Goal: Information Seeking & Learning: Learn about a topic

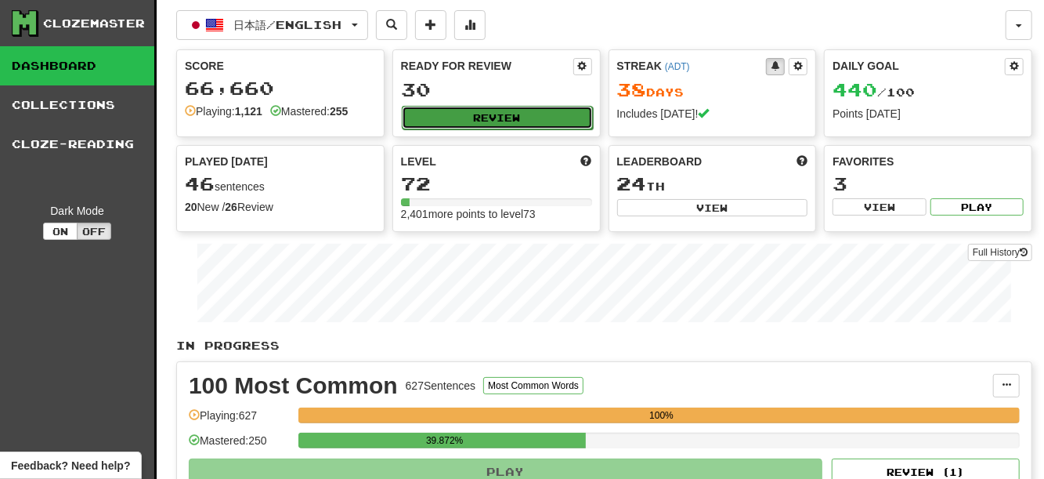
click at [495, 125] on button "Review" at bounding box center [497, 118] width 191 height 24
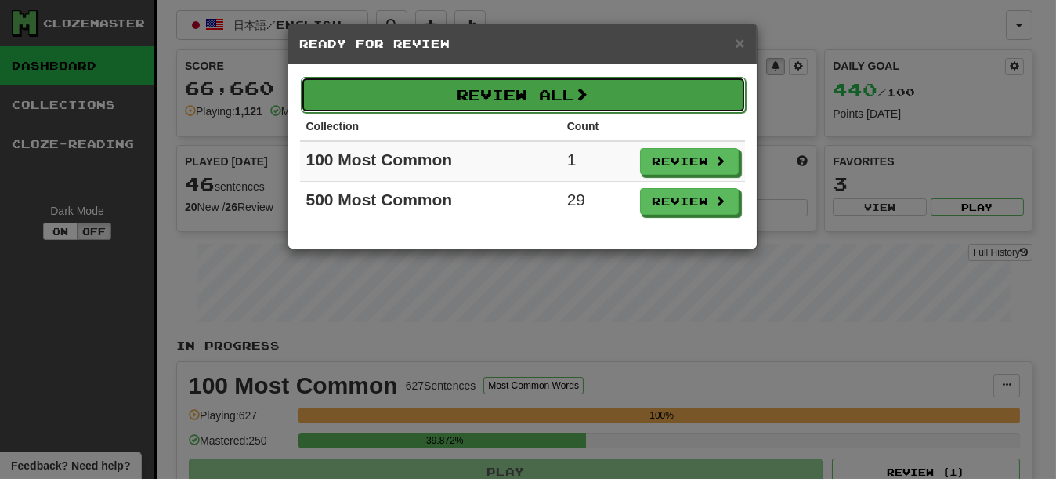
click at [564, 103] on button "Review All" at bounding box center [523, 95] width 445 height 36
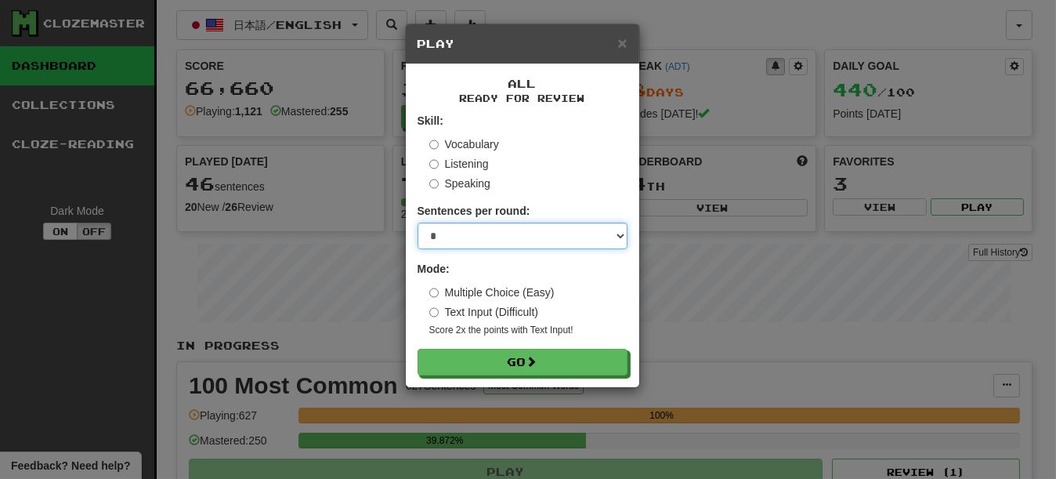
click at [490, 248] on select "* ** ** ** ** ** *** ********" at bounding box center [523, 236] width 210 height 27
select select "**"
click at [418, 225] on select "* ** ** ** ** ** *** ********" at bounding box center [523, 236] width 210 height 27
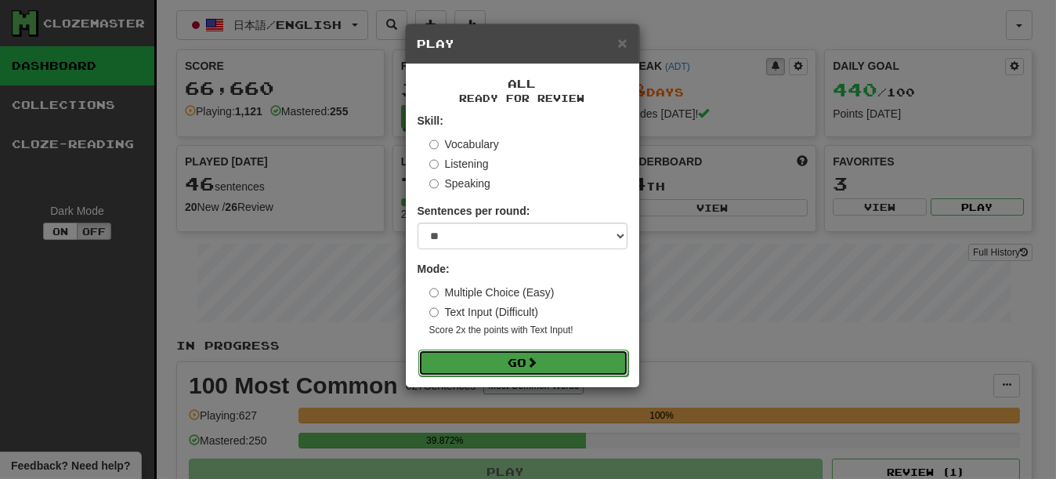
click at [525, 367] on button "Go" at bounding box center [523, 362] width 210 height 27
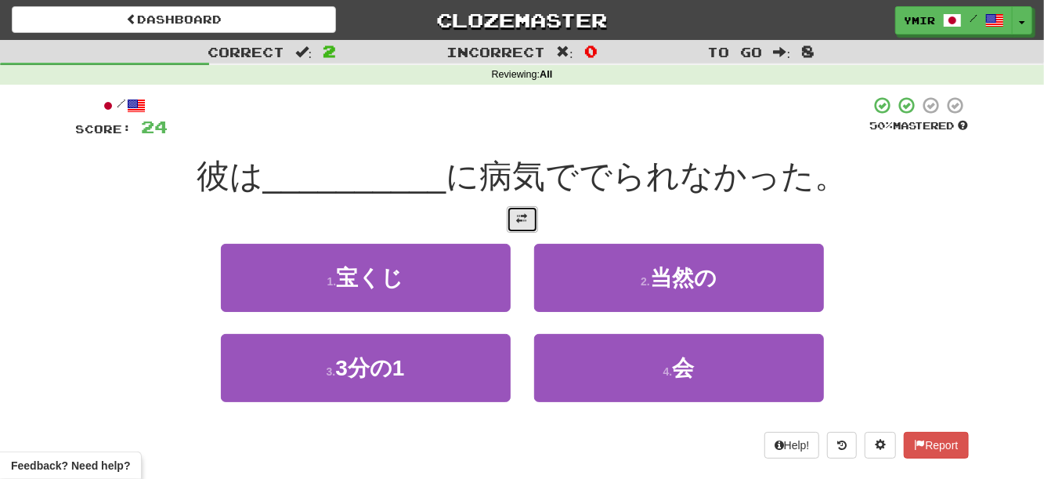
click at [530, 223] on button at bounding box center [522, 219] width 31 height 27
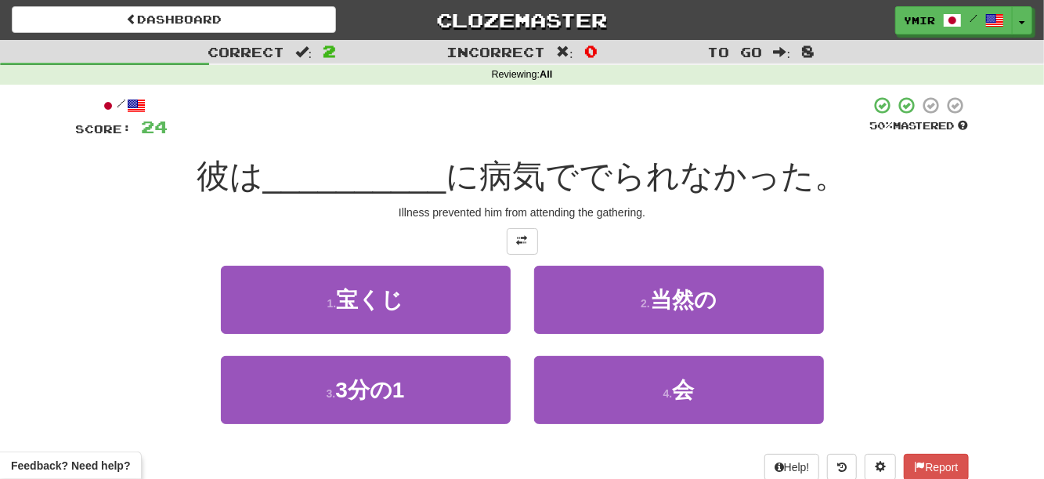
click at [525, 273] on div "2 . 当然の" at bounding box center [679, 311] width 313 height 90
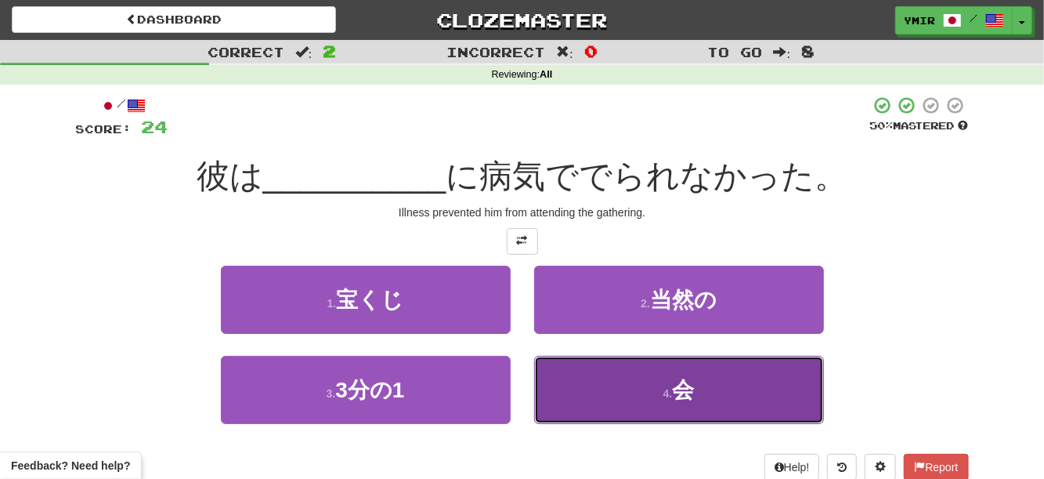
click at [588, 364] on button "4 . 会" at bounding box center [679, 390] width 290 height 68
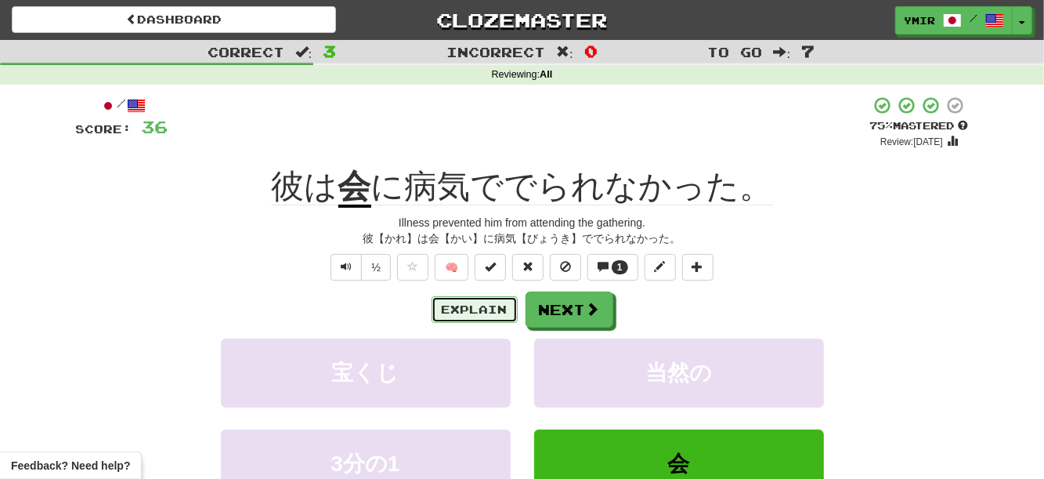
click at [461, 314] on button "Explain" at bounding box center [475, 309] width 86 height 27
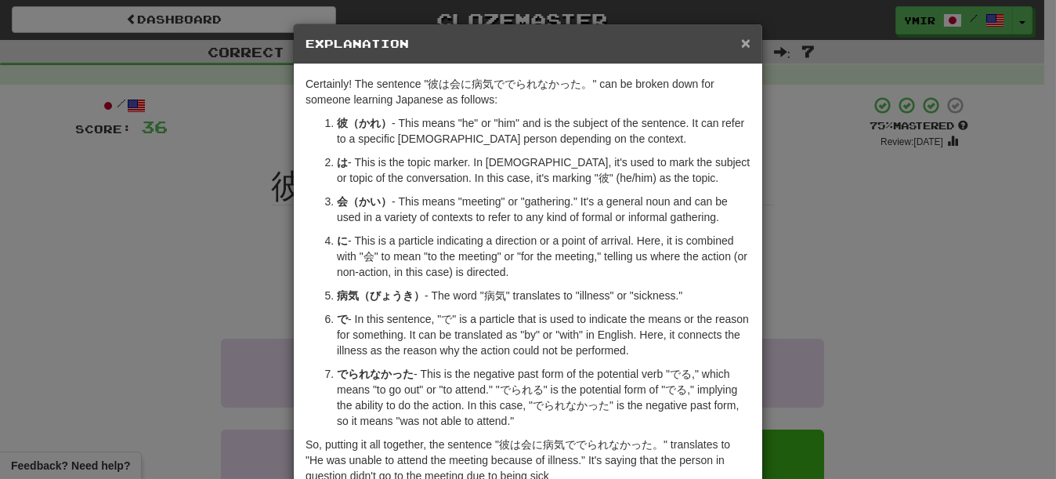
click at [741, 38] on span "×" at bounding box center [745, 43] width 9 height 18
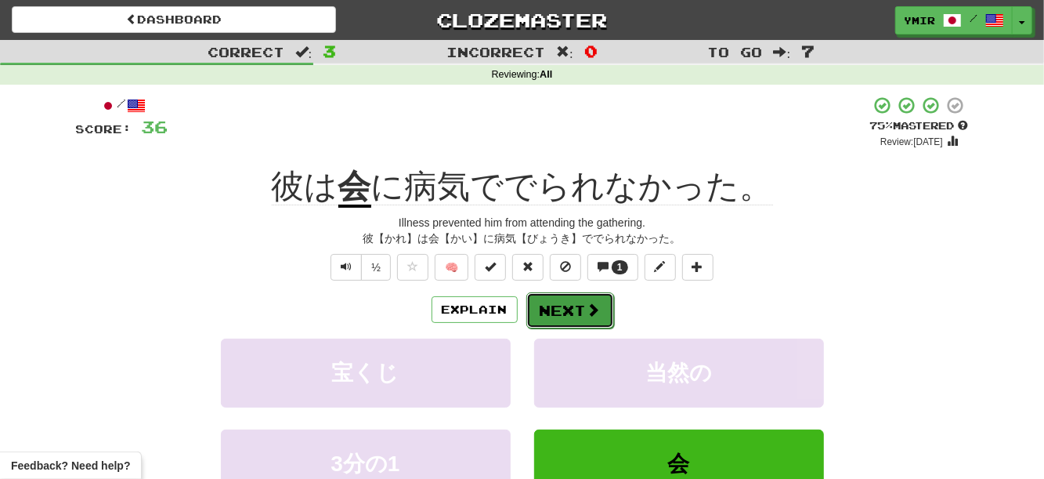
click at [566, 313] on button "Next" at bounding box center [570, 310] width 88 height 36
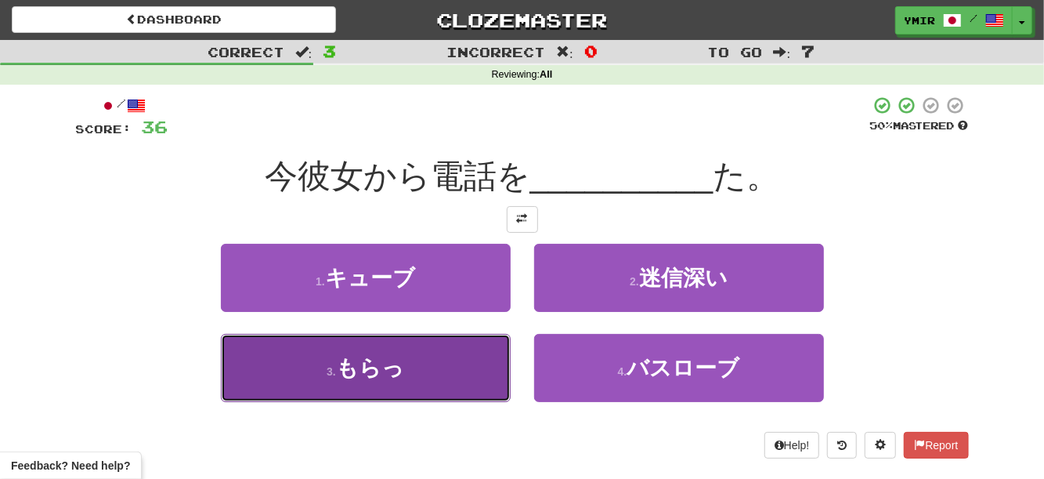
click at [483, 376] on button "3 . もらっ" at bounding box center [366, 368] width 290 height 68
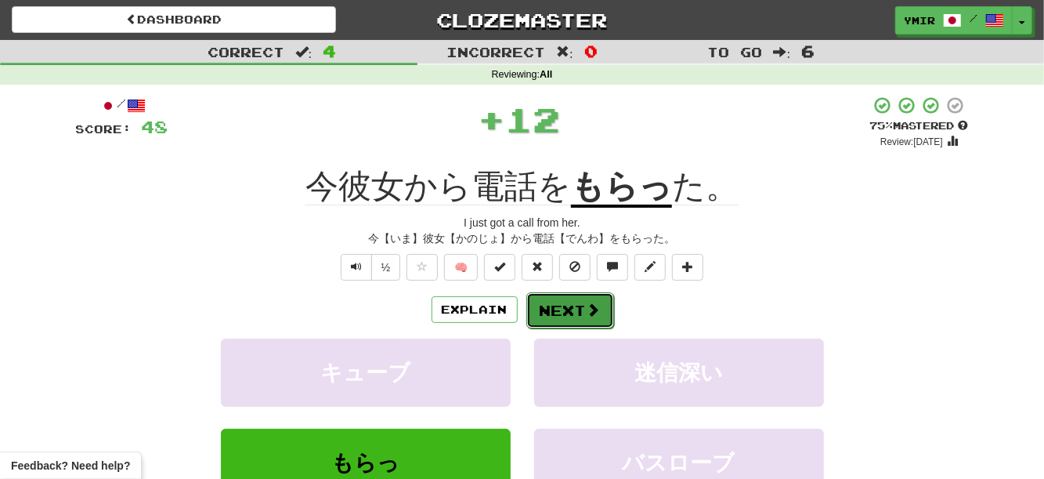
click at [555, 316] on button "Next" at bounding box center [570, 310] width 88 height 36
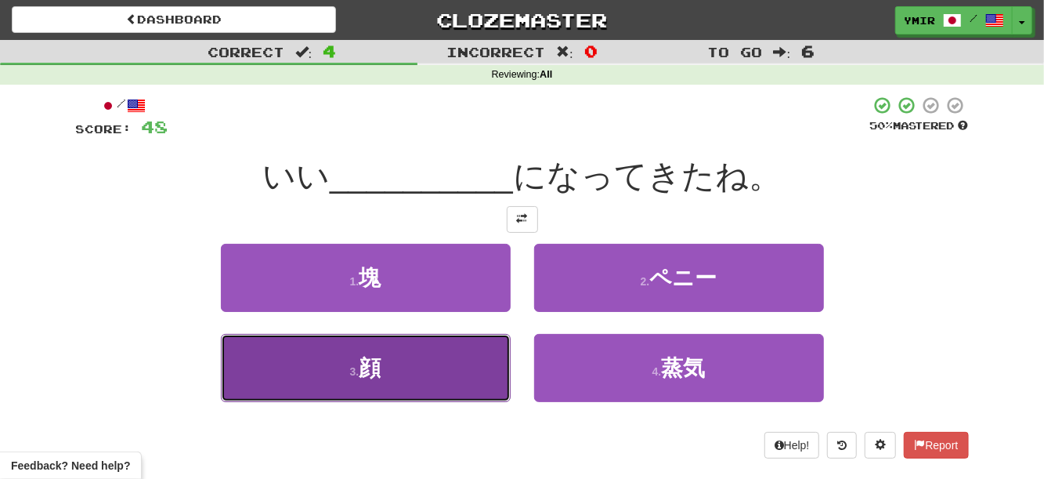
click at [472, 349] on button "3 . 顔" at bounding box center [366, 368] width 290 height 68
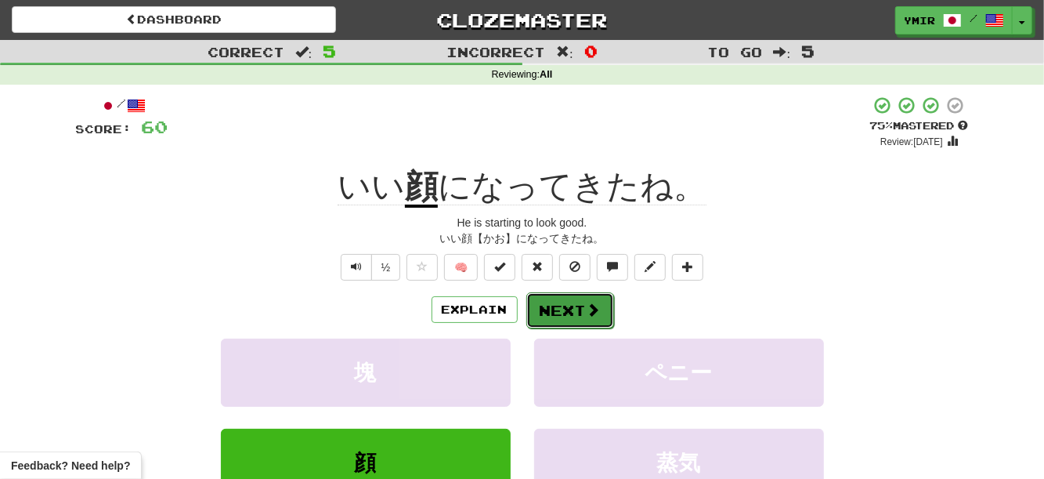
click at [552, 316] on button "Next" at bounding box center [570, 310] width 88 height 36
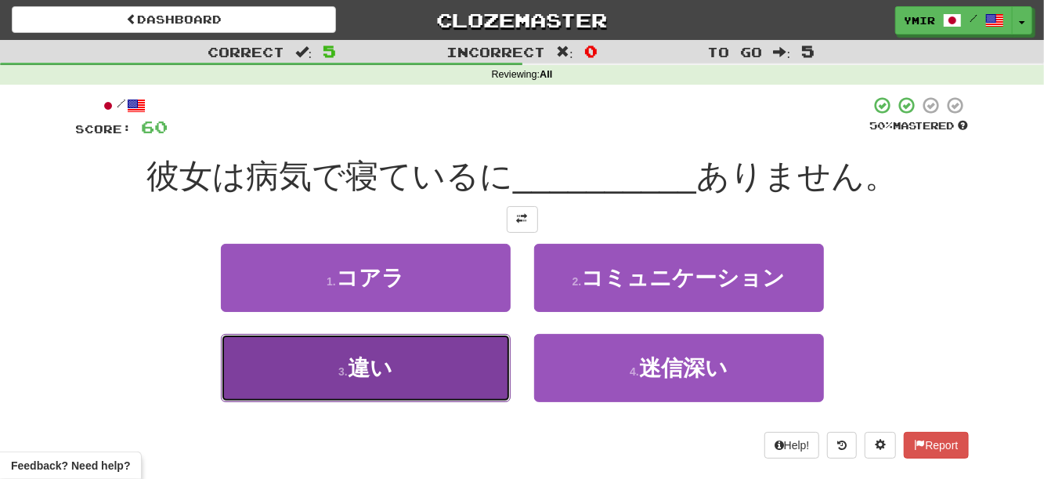
click at [490, 366] on button "3 . 違い" at bounding box center [366, 368] width 290 height 68
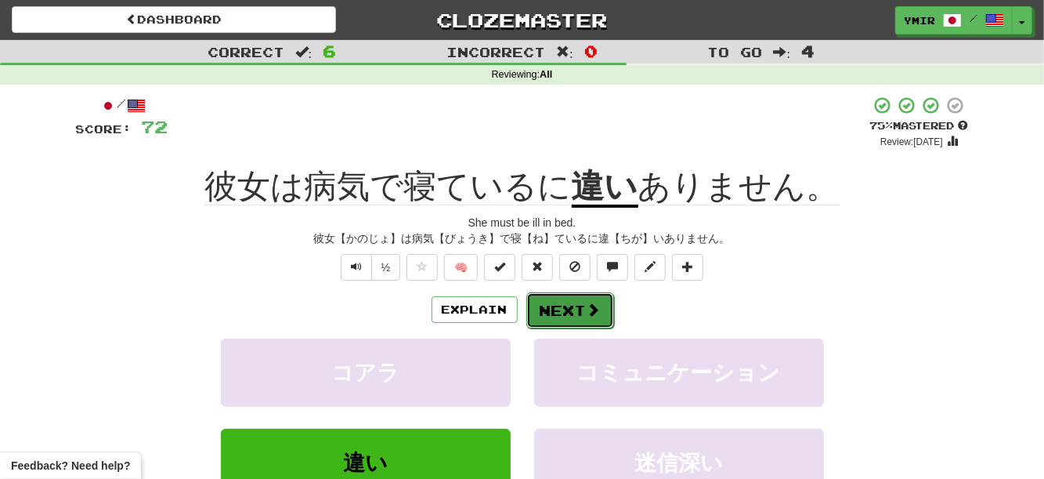
click at [555, 307] on button "Next" at bounding box center [570, 310] width 88 height 36
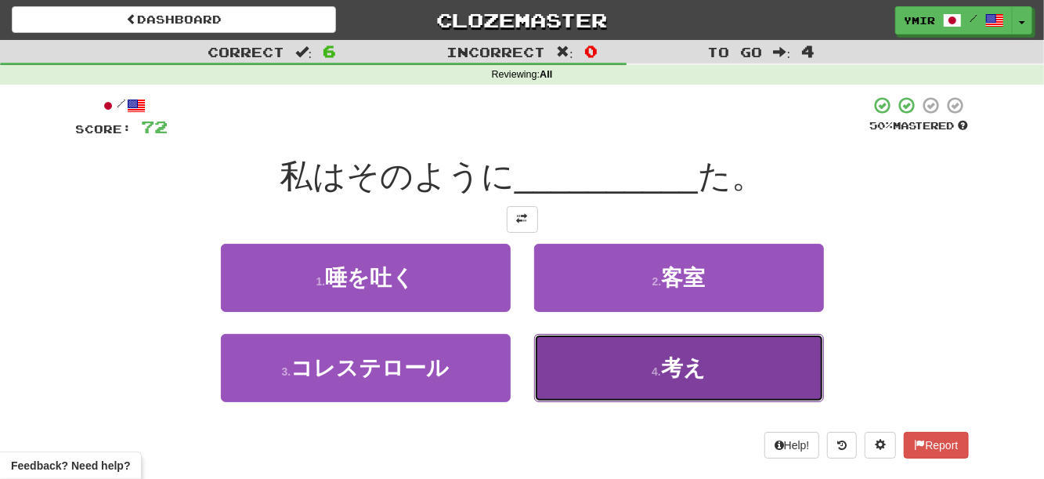
click at [574, 368] on button "4 . 考え" at bounding box center [679, 368] width 290 height 68
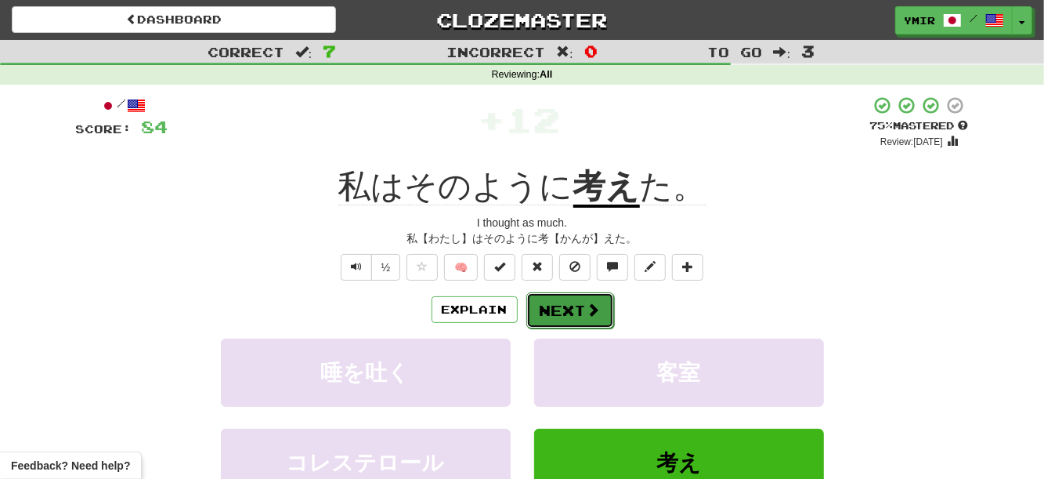
click at [552, 309] on button "Next" at bounding box center [570, 310] width 88 height 36
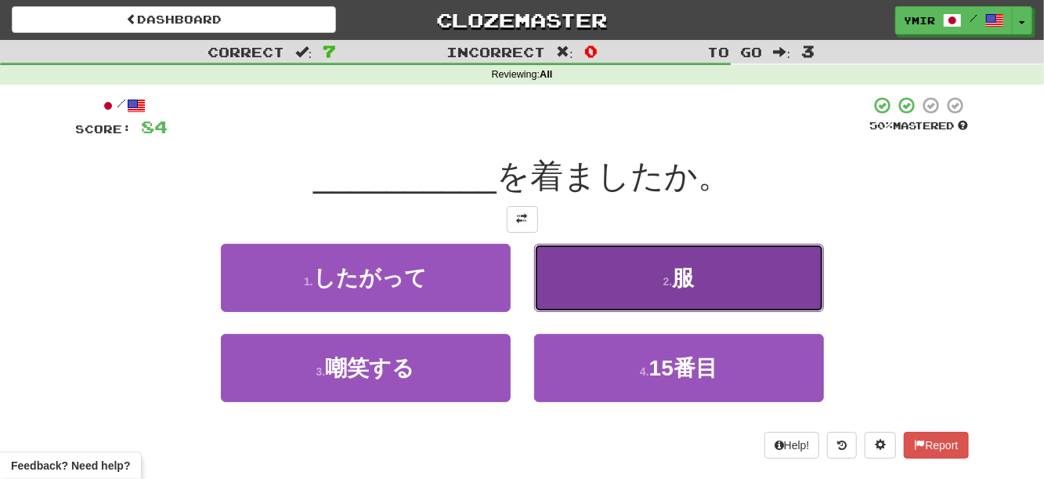
click at [544, 281] on button "2 . 服" at bounding box center [679, 278] width 290 height 68
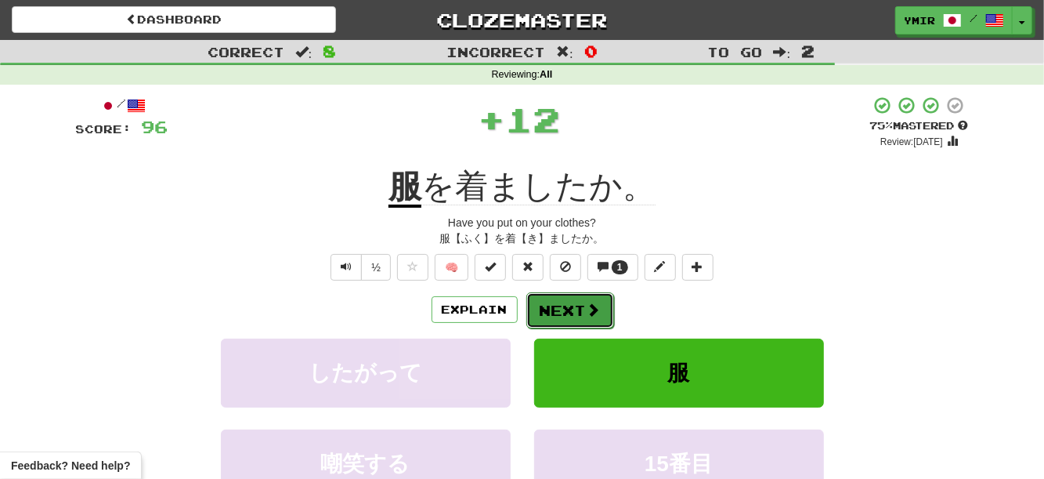
click at [562, 321] on button "Next" at bounding box center [570, 310] width 88 height 36
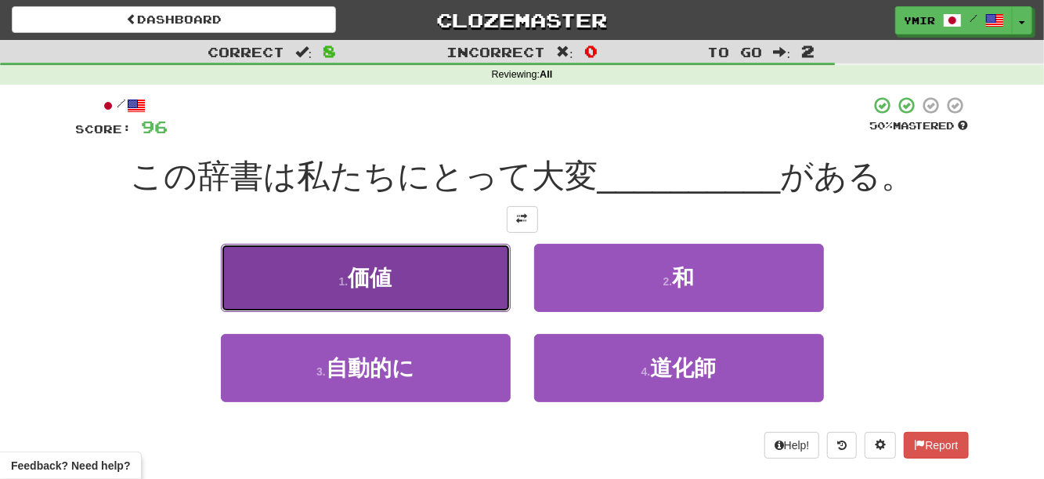
click at [495, 283] on button "1 . 価値" at bounding box center [366, 278] width 290 height 68
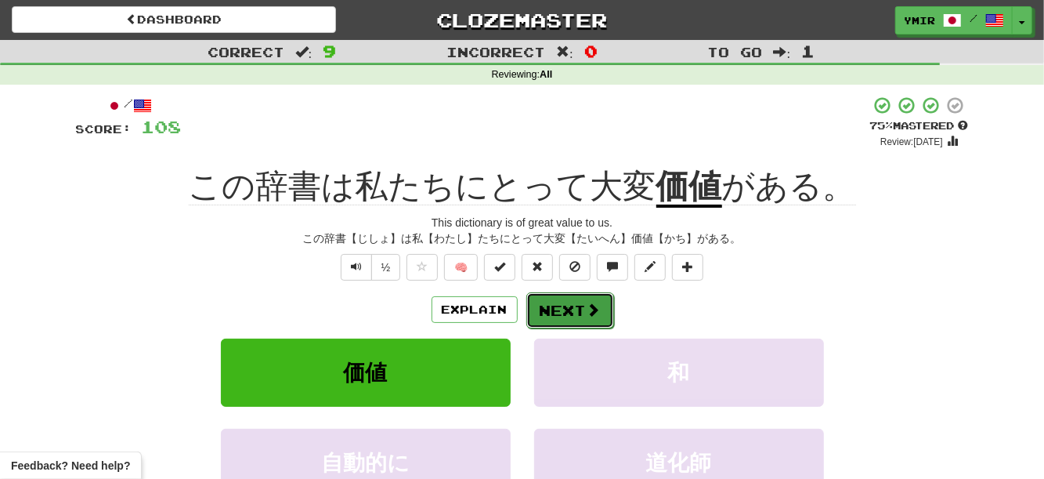
click at [546, 304] on button "Next" at bounding box center [570, 310] width 88 height 36
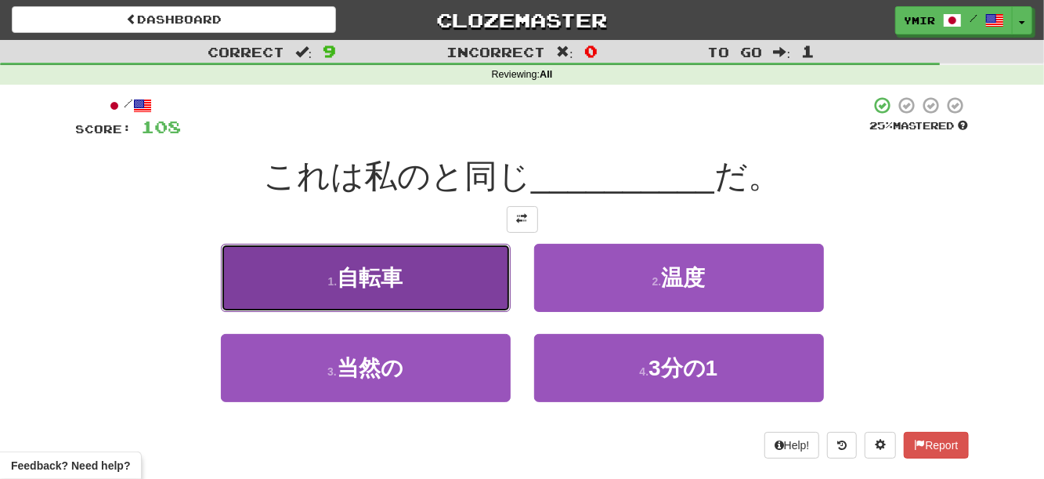
click at [492, 288] on button "1 . 自転車" at bounding box center [366, 278] width 290 height 68
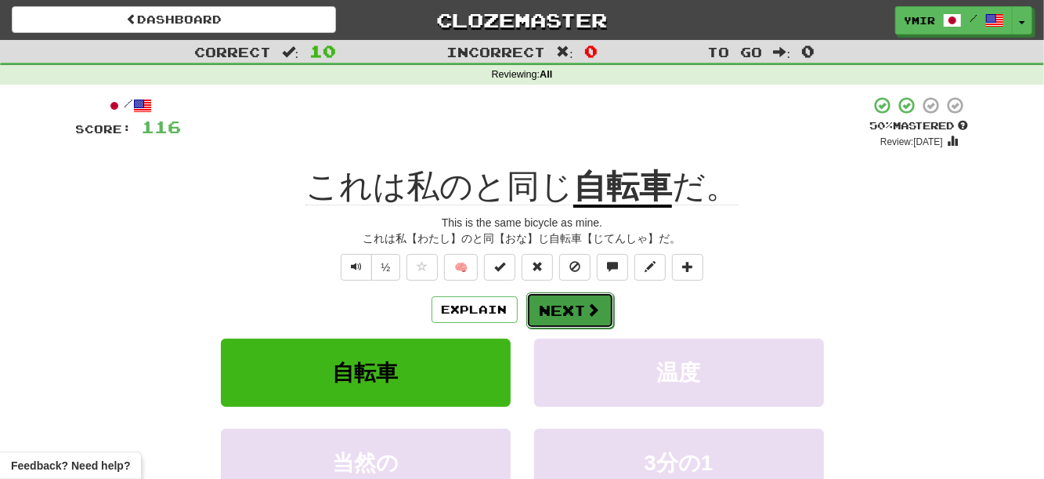
click at [577, 303] on button "Next" at bounding box center [570, 310] width 88 height 36
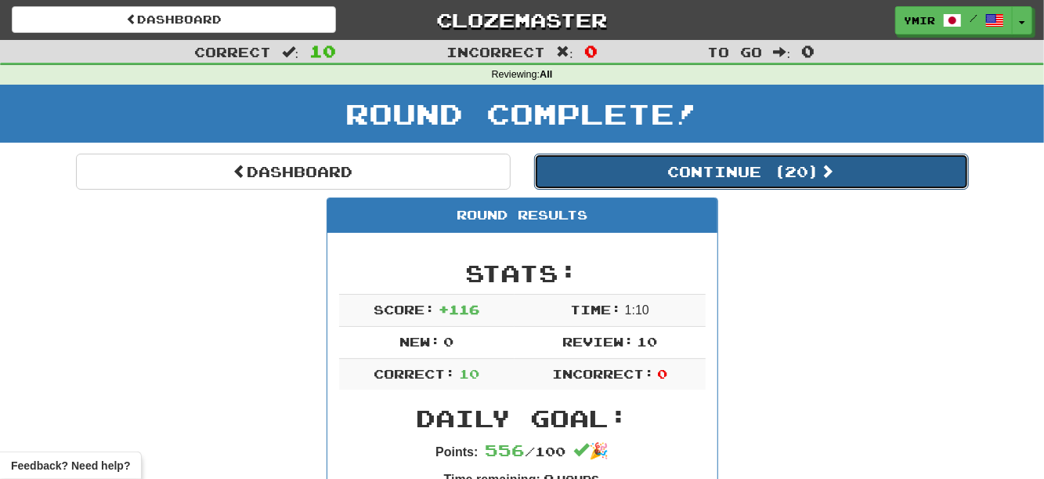
click at [645, 171] on button "Continue ( 20 )" at bounding box center [751, 172] width 435 height 36
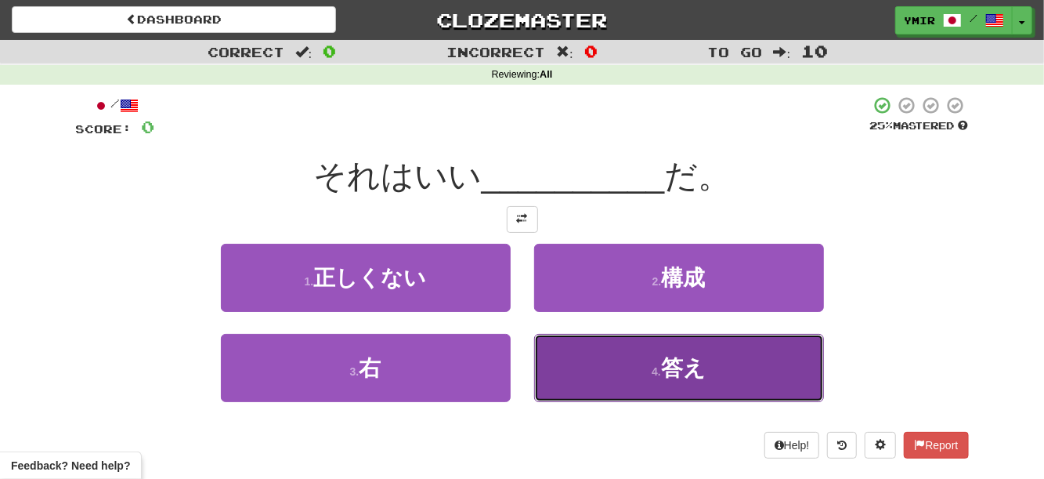
click at [540, 377] on button "4 . 答え" at bounding box center [679, 368] width 290 height 68
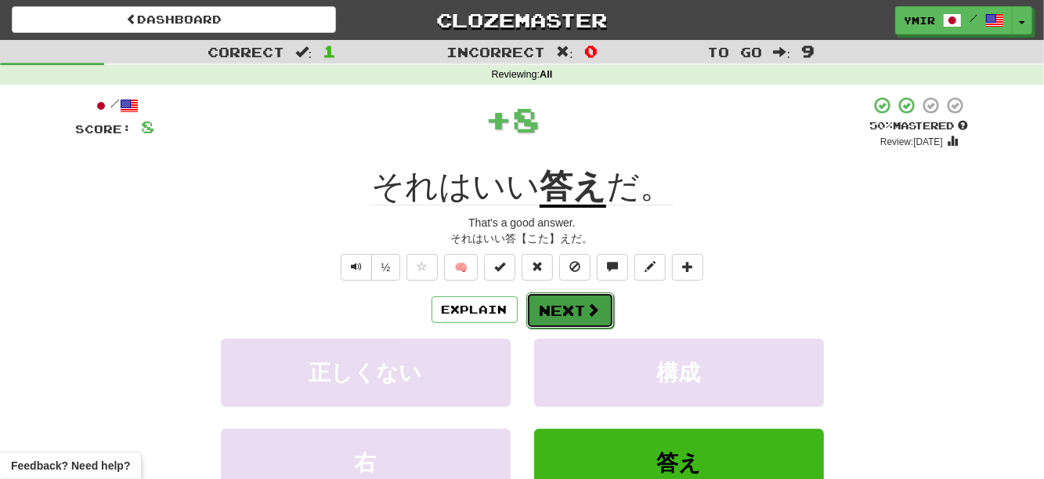
click at [556, 317] on button "Next" at bounding box center [570, 310] width 88 height 36
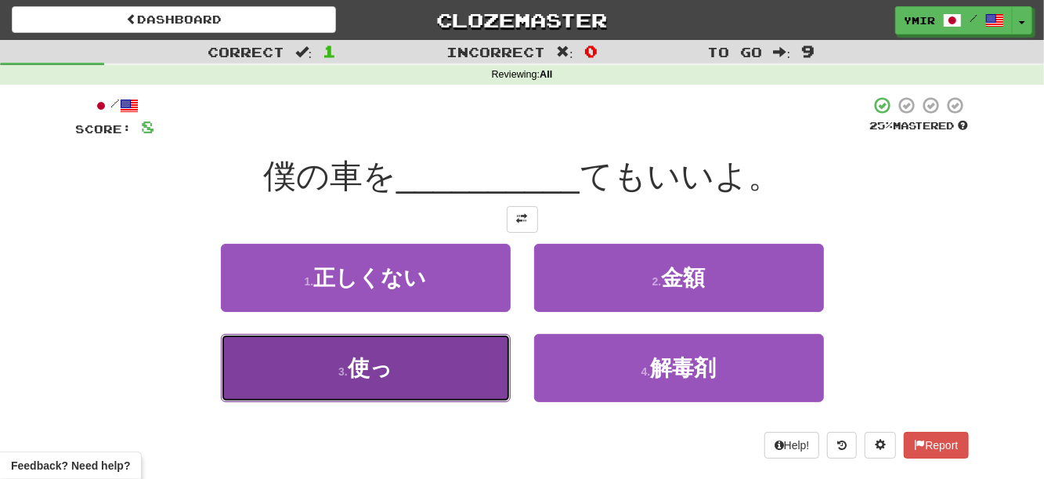
click at [494, 361] on button "3 . 使っ" at bounding box center [366, 368] width 290 height 68
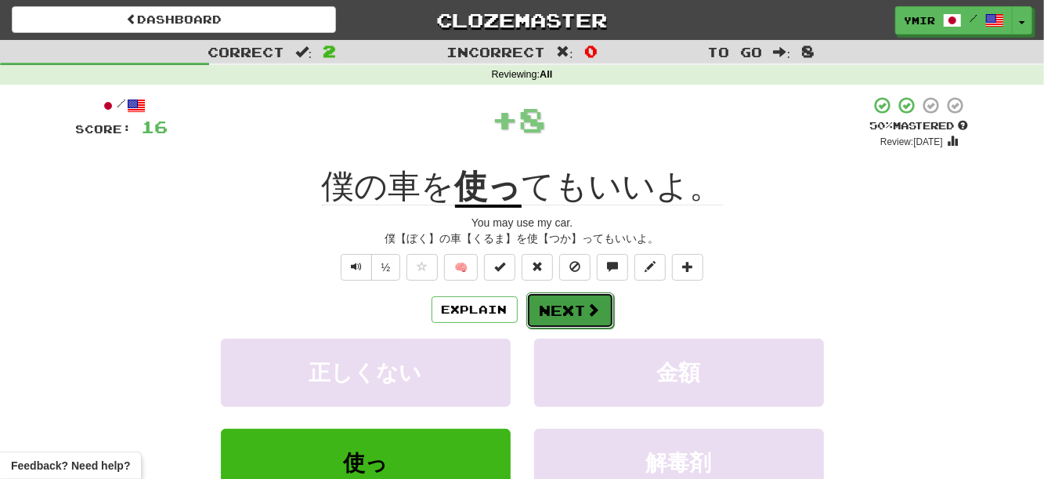
click at [555, 321] on button "Next" at bounding box center [570, 310] width 88 height 36
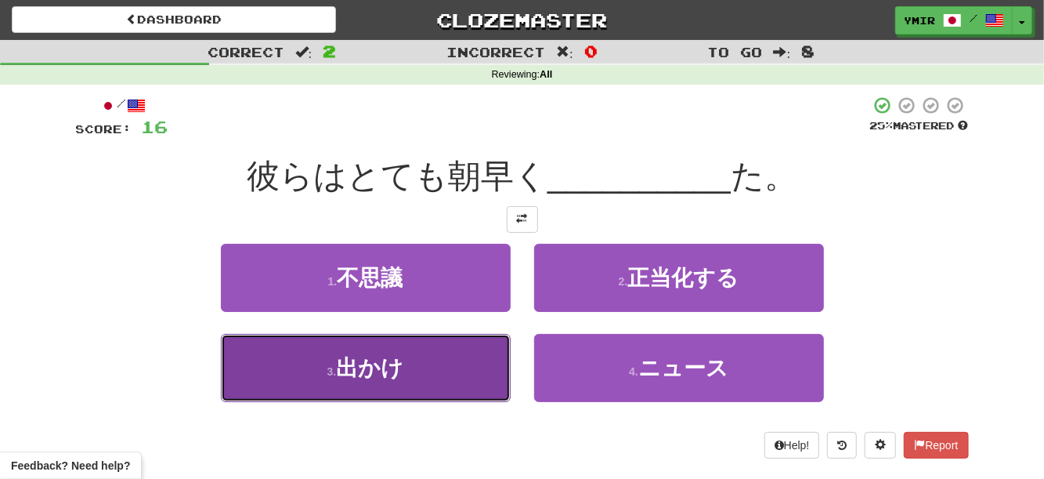
click at [501, 367] on button "3 . 出かけ" at bounding box center [366, 368] width 290 height 68
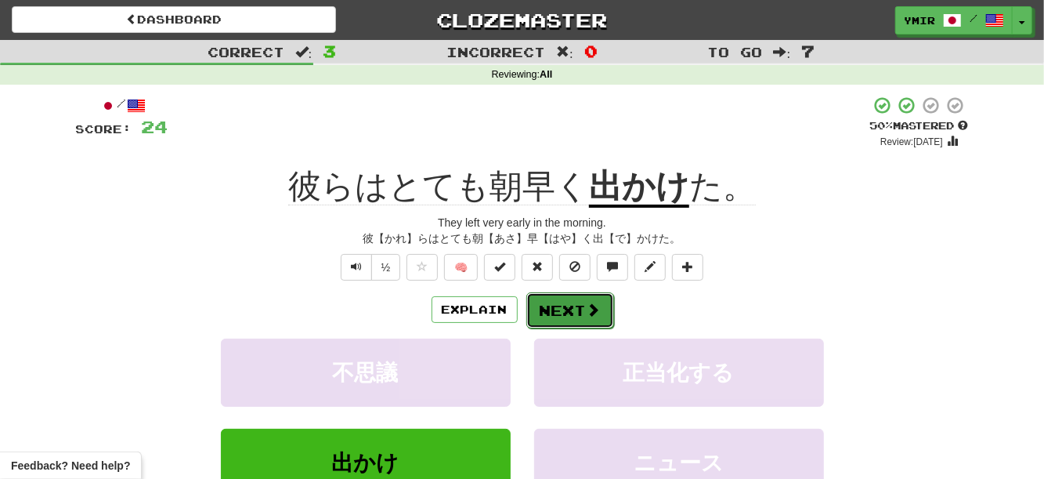
click at [584, 312] on button "Next" at bounding box center [570, 310] width 88 height 36
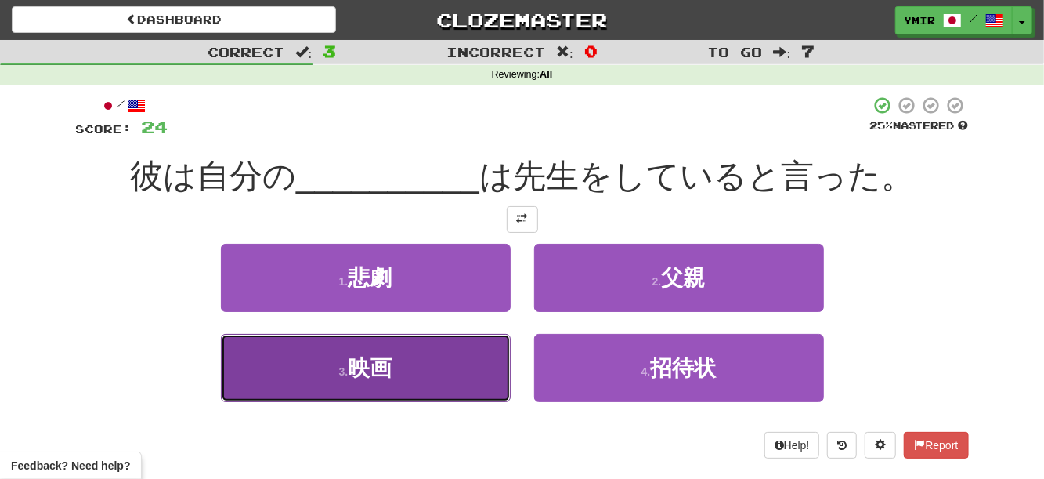
click at [489, 374] on button "3 . 映画" at bounding box center [366, 368] width 290 height 68
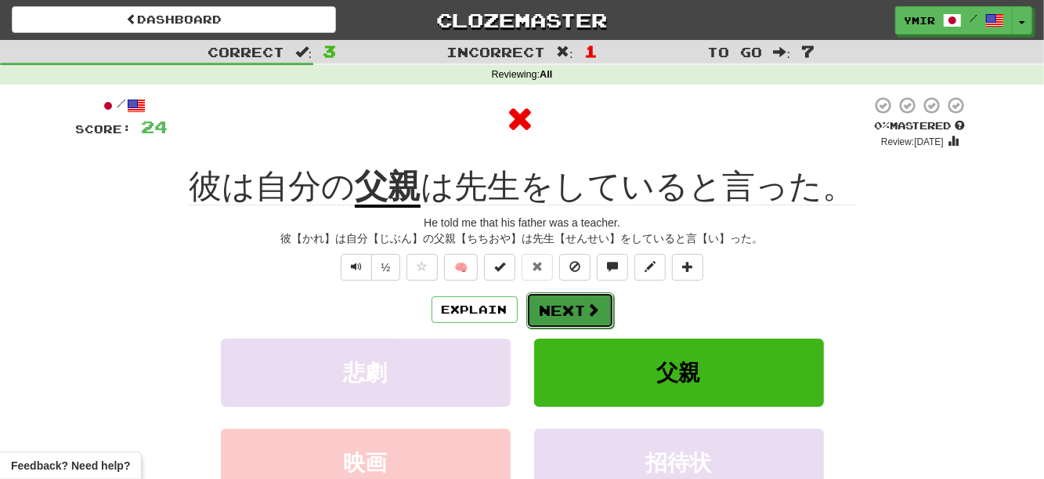
click at [553, 320] on button "Next" at bounding box center [570, 310] width 88 height 36
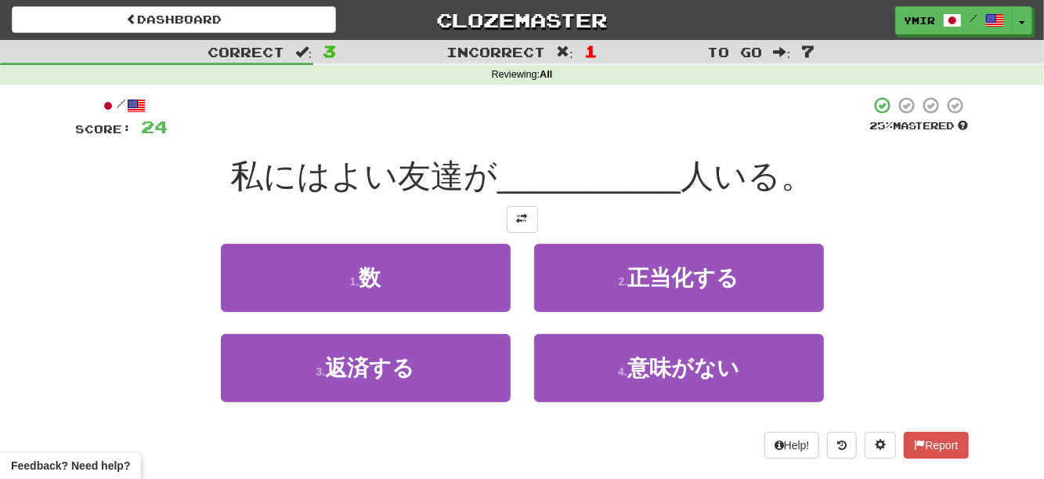
click at [512, 291] on div "1 . 数" at bounding box center [365, 289] width 313 height 90
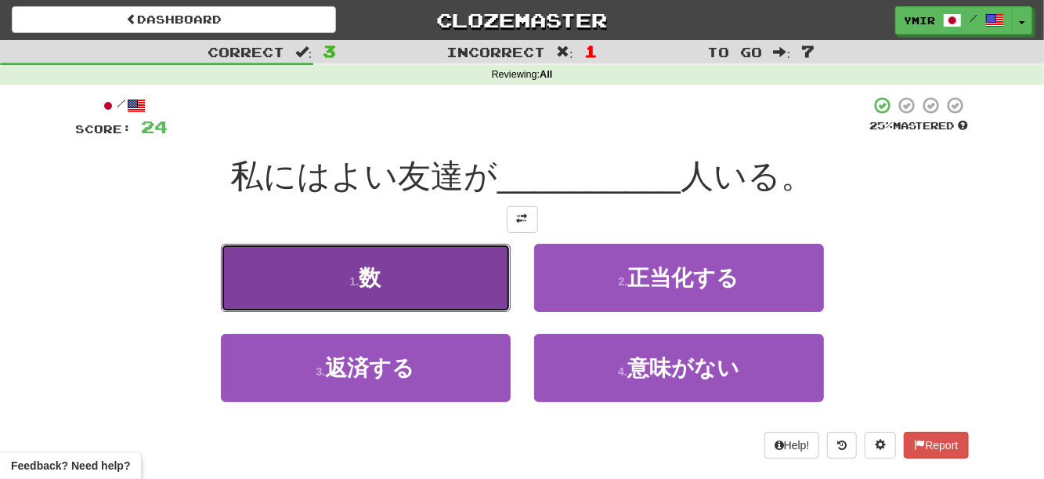
click at [500, 291] on button "1 . 数" at bounding box center [366, 278] width 290 height 68
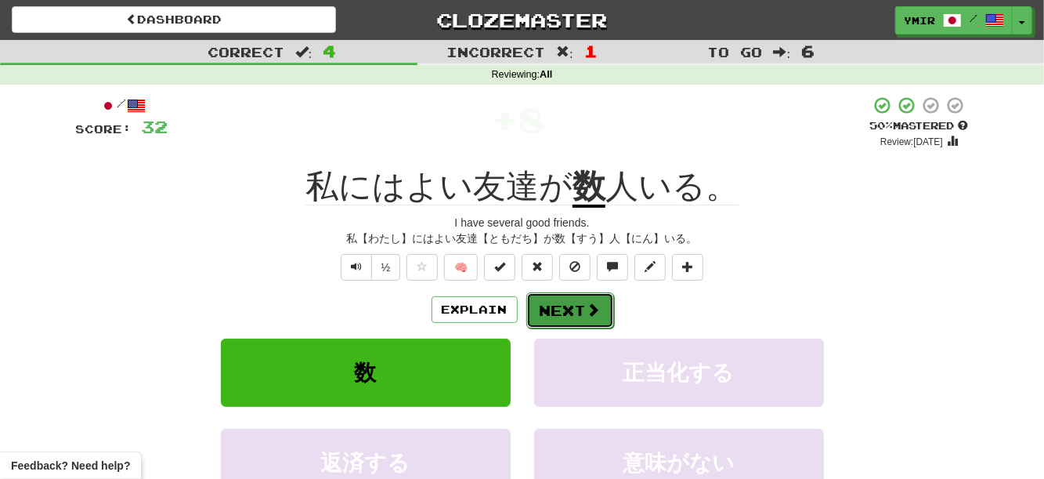
click at [552, 309] on button "Next" at bounding box center [570, 310] width 88 height 36
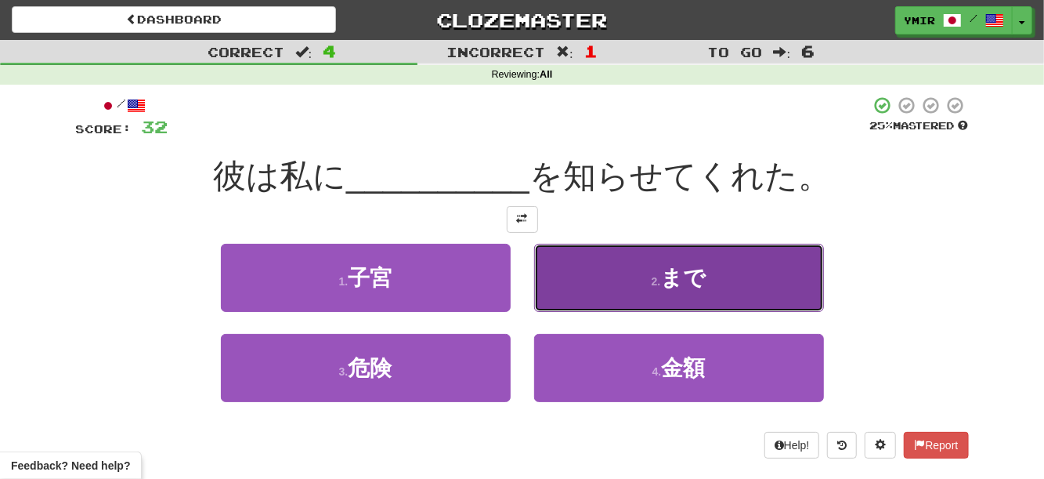
click at [549, 292] on button "2 . まで" at bounding box center [679, 278] width 290 height 68
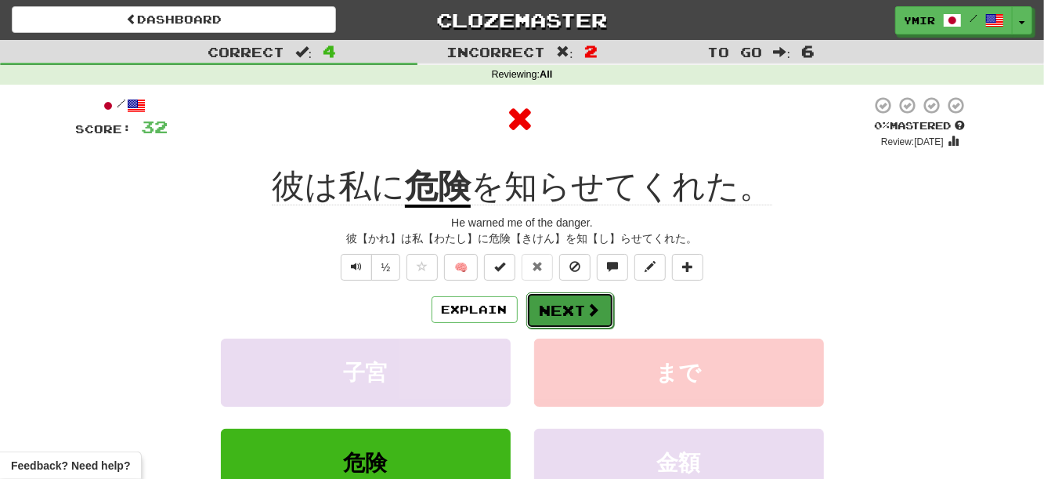
click at [559, 314] on button "Next" at bounding box center [570, 310] width 88 height 36
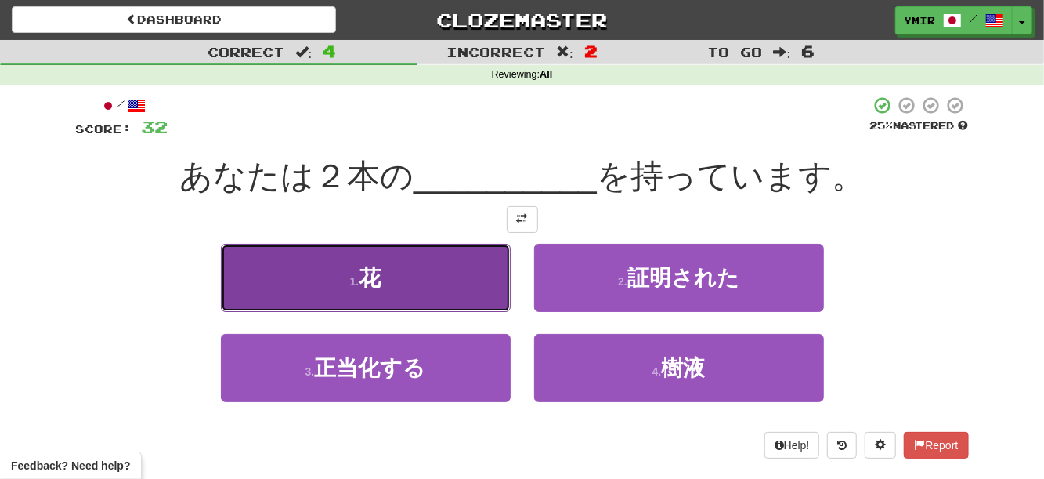
click at [487, 306] on button "1 . 花" at bounding box center [366, 278] width 290 height 68
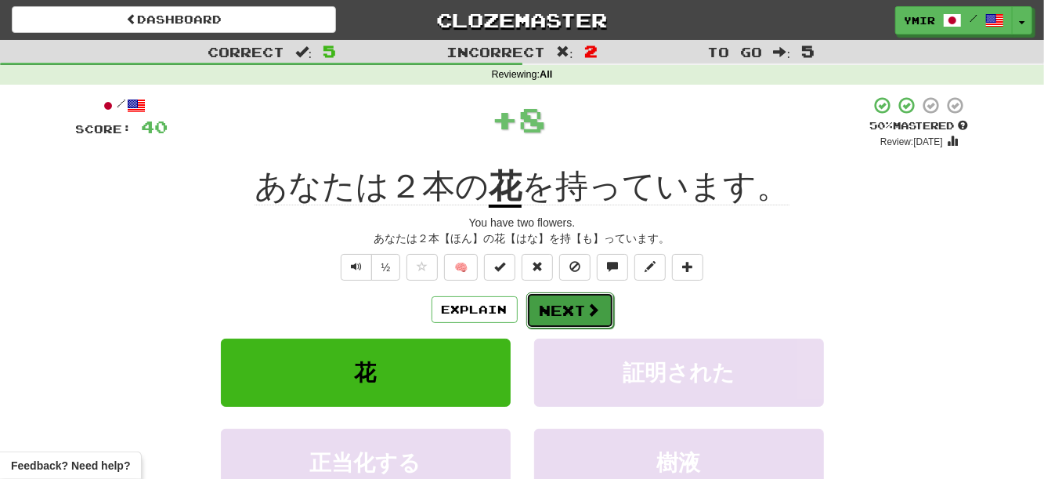
click at [552, 317] on button "Next" at bounding box center [570, 310] width 88 height 36
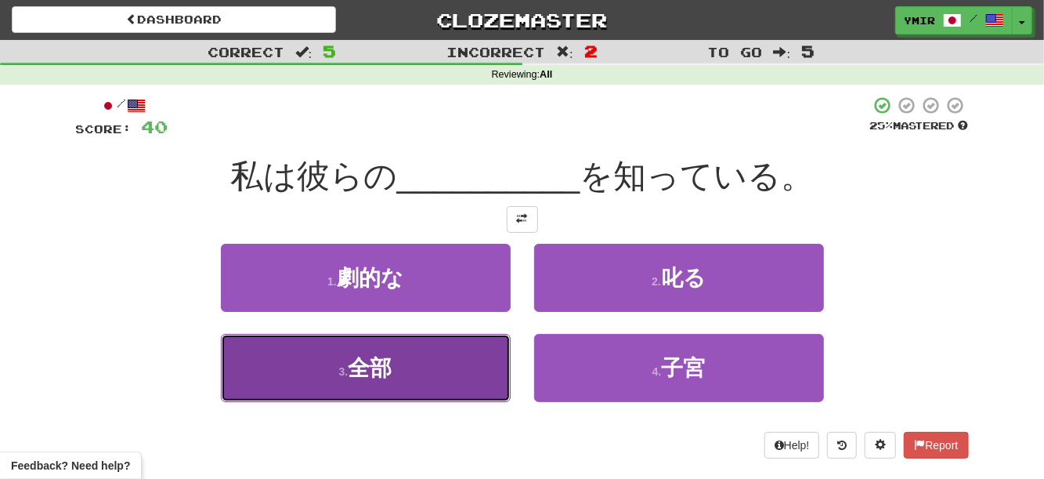
click at [458, 377] on button "3 . 全部" at bounding box center [366, 368] width 290 height 68
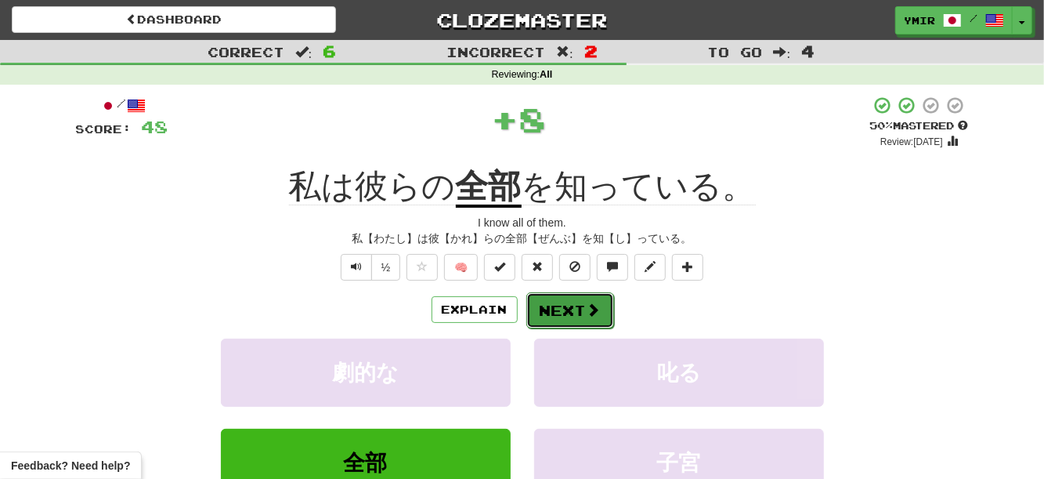
click at [552, 317] on button "Next" at bounding box center [570, 310] width 88 height 36
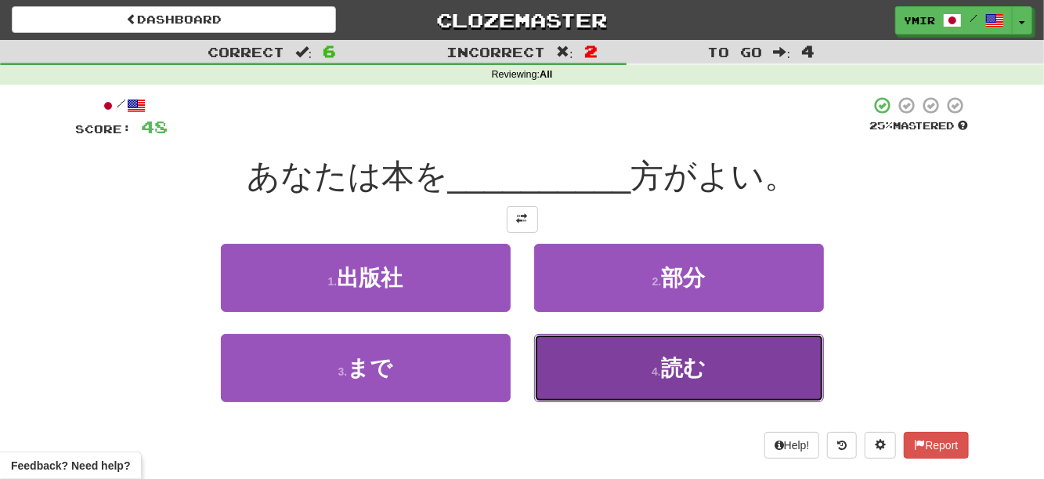
click at [581, 369] on button "4 . 読む" at bounding box center [679, 368] width 290 height 68
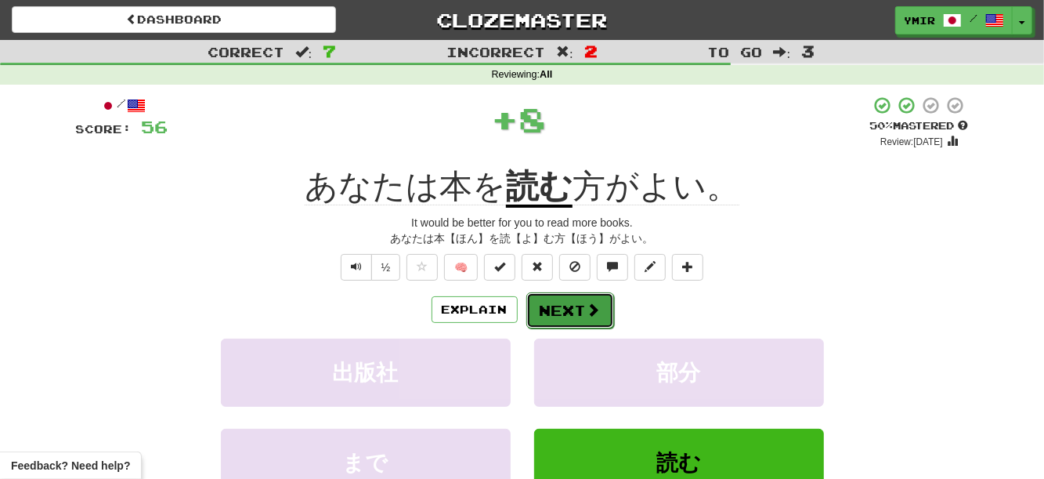
click at [566, 310] on button "Next" at bounding box center [570, 310] width 88 height 36
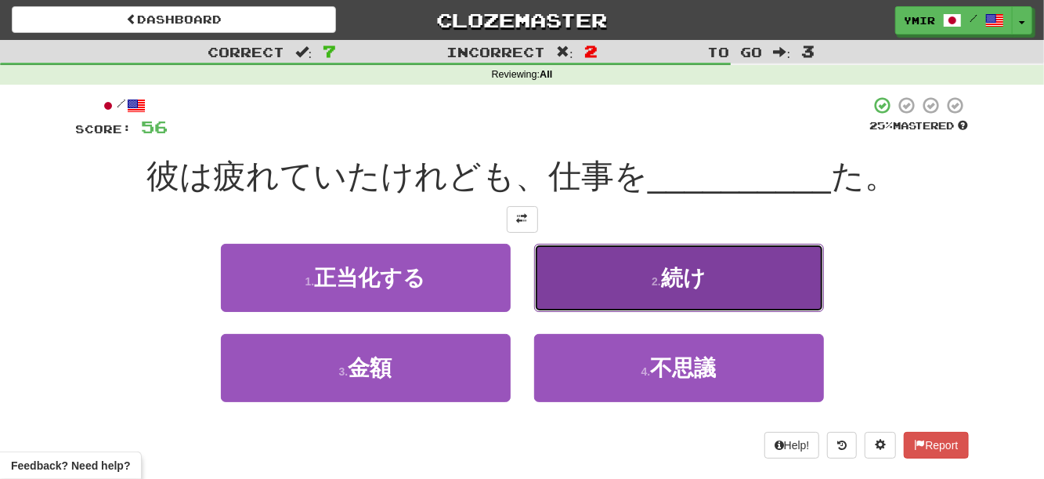
click at [552, 301] on button "2 . 続け" at bounding box center [679, 278] width 290 height 68
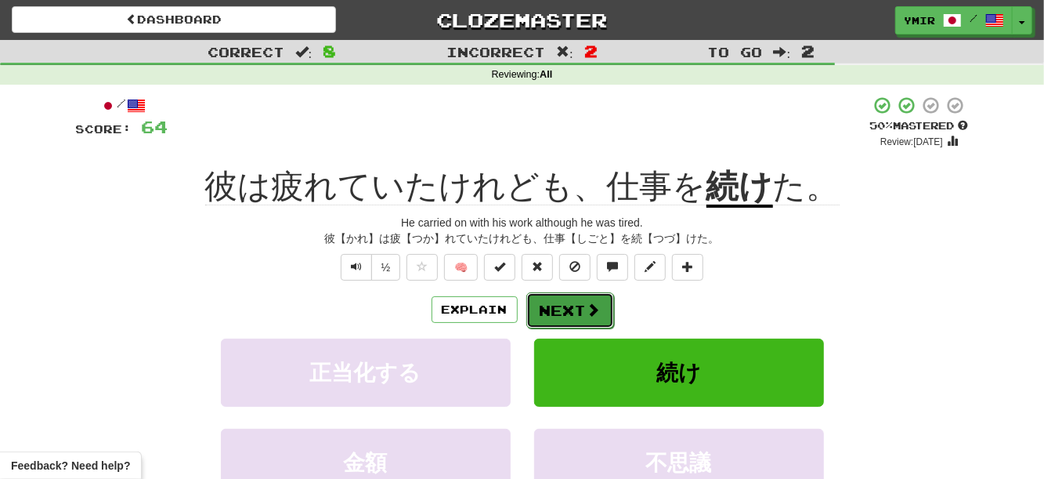
click at [553, 309] on button "Next" at bounding box center [570, 310] width 88 height 36
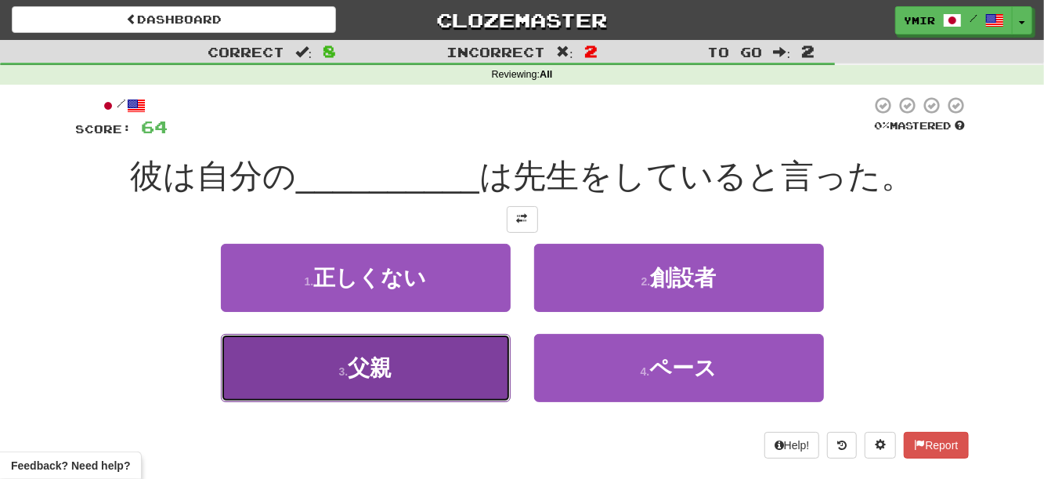
click at [477, 369] on button "3 . 父親" at bounding box center [366, 368] width 290 height 68
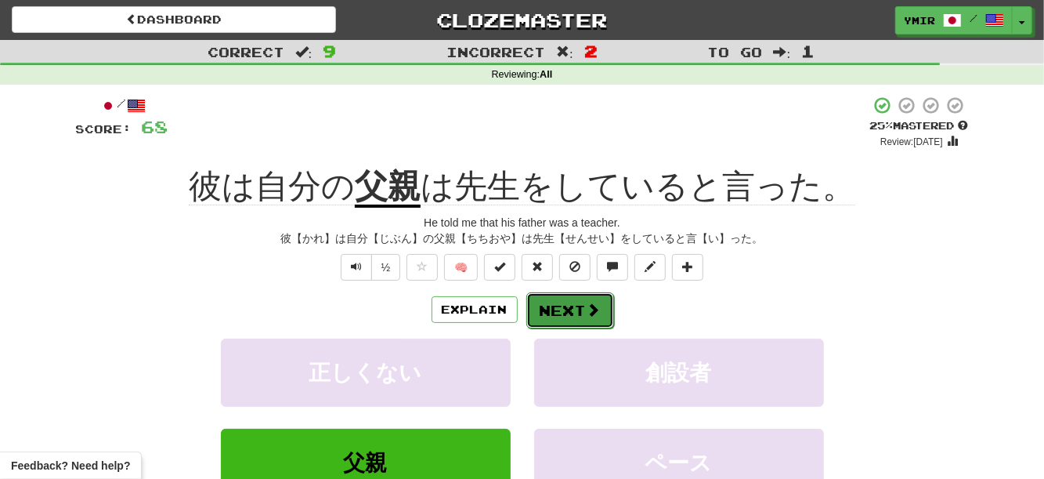
click at [555, 306] on button "Next" at bounding box center [570, 310] width 88 height 36
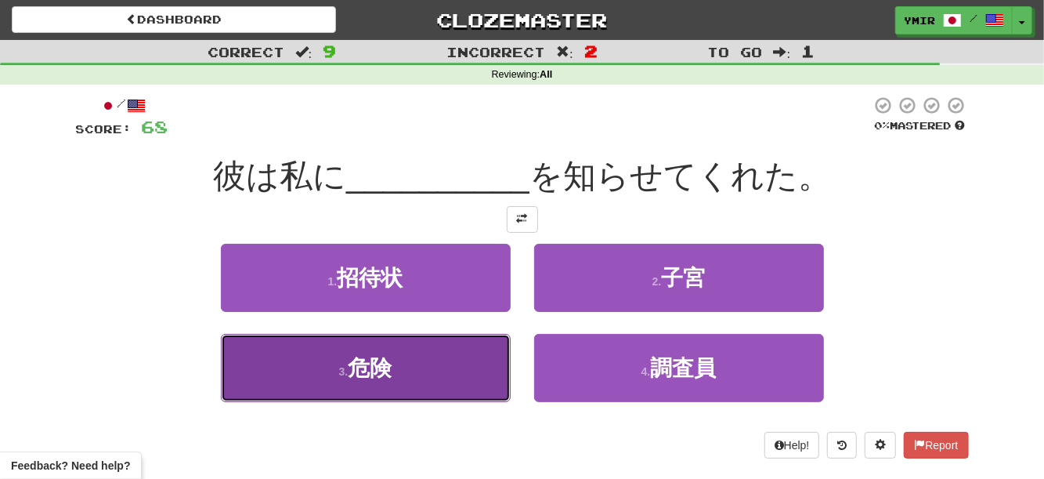
click at [472, 362] on button "3 . 危険" at bounding box center [366, 368] width 290 height 68
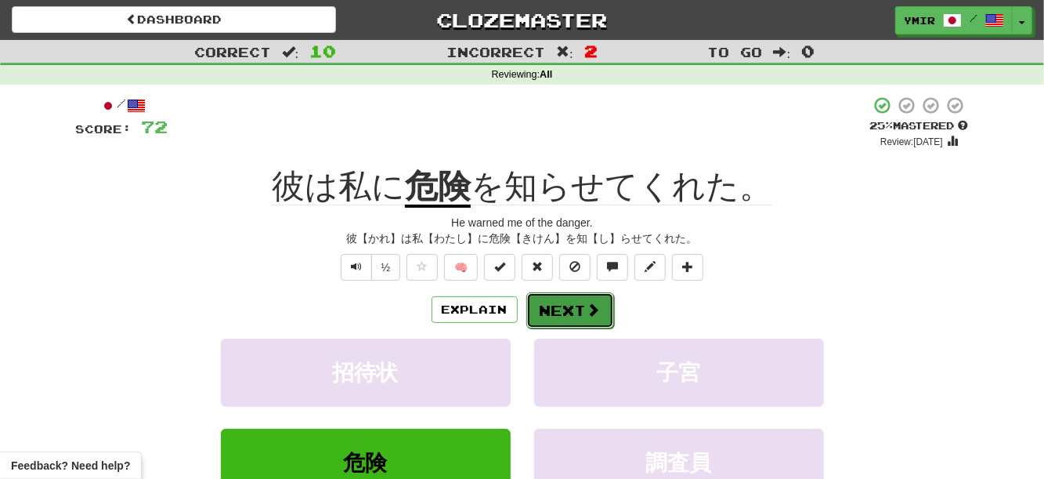
click at [554, 317] on button "Next" at bounding box center [570, 310] width 88 height 36
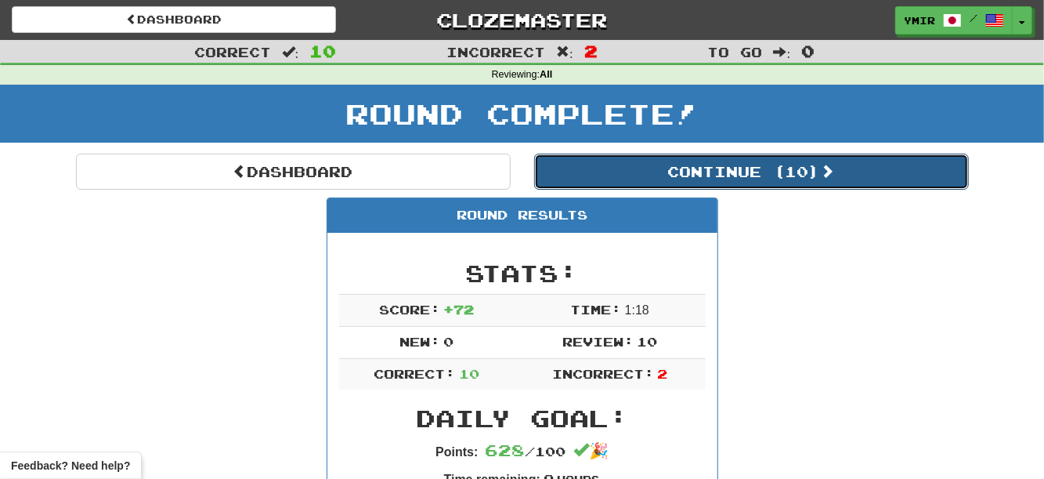
click at [623, 180] on button "Continue ( 10 )" at bounding box center [751, 172] width 435 height 36
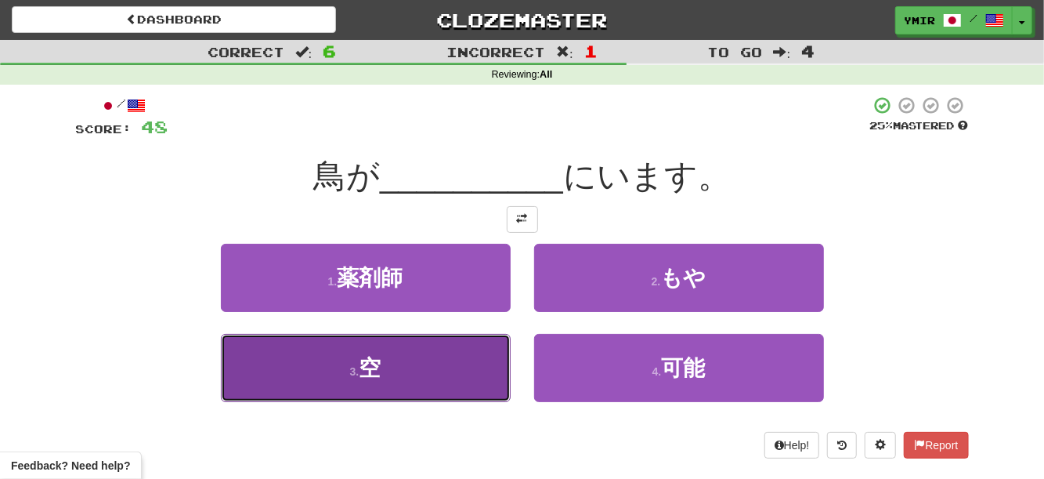
click at [470, 373] on button "3 . 空" at bounding box center [366, 368] width 290 height 68
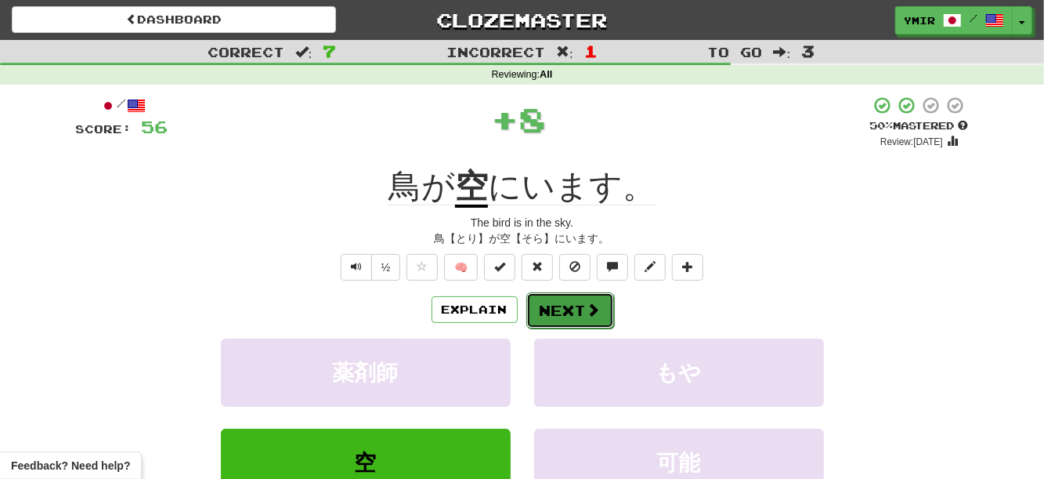
click at [553, 313] on button "Next" at bounding box center [570, 310] width 88 height 36
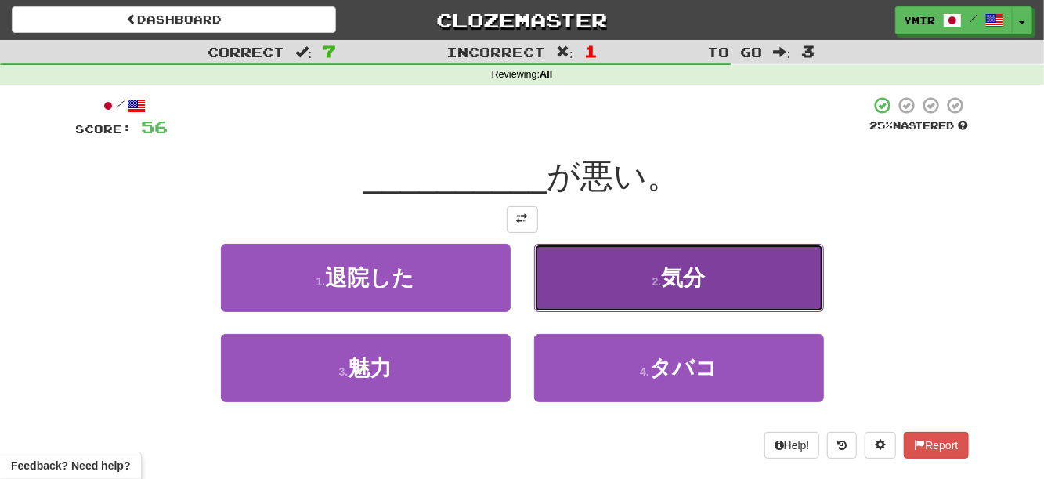
click at [559, 294] on button "2 . 気分" at bounding box center [679, 278] width 290 height 68
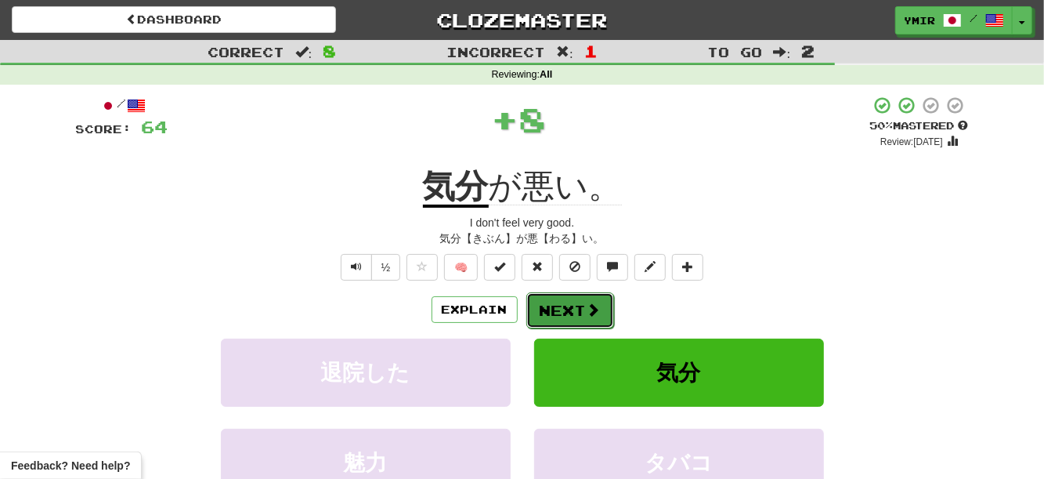
click at [549, 309] on button "Next" at bounding box center [570, 310] width 88 height 36
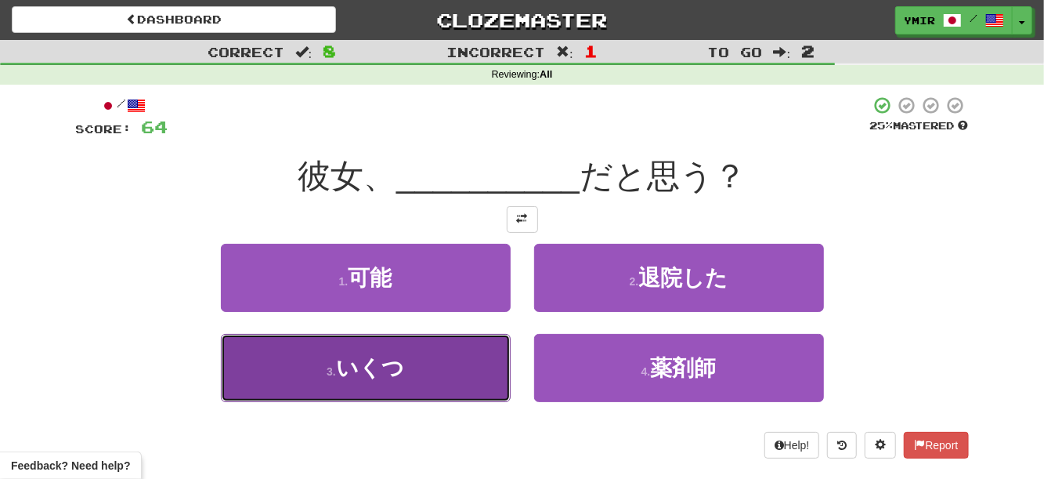
click at [484, 361] on button "3 . いくつ" at bounding box center [366, 368] width 290 height 68
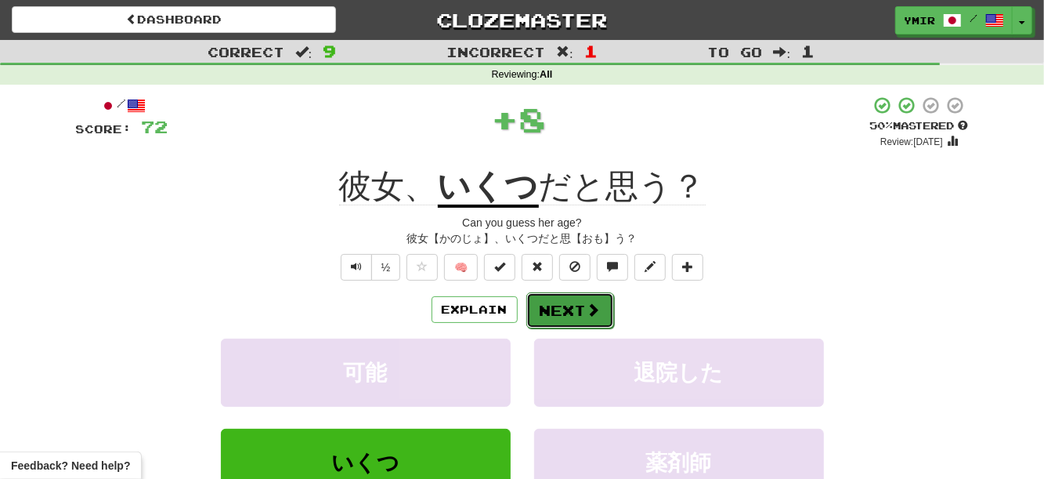
click at [558, 311] on button "Next" at bounding box center [570, 310] width 88 height 36
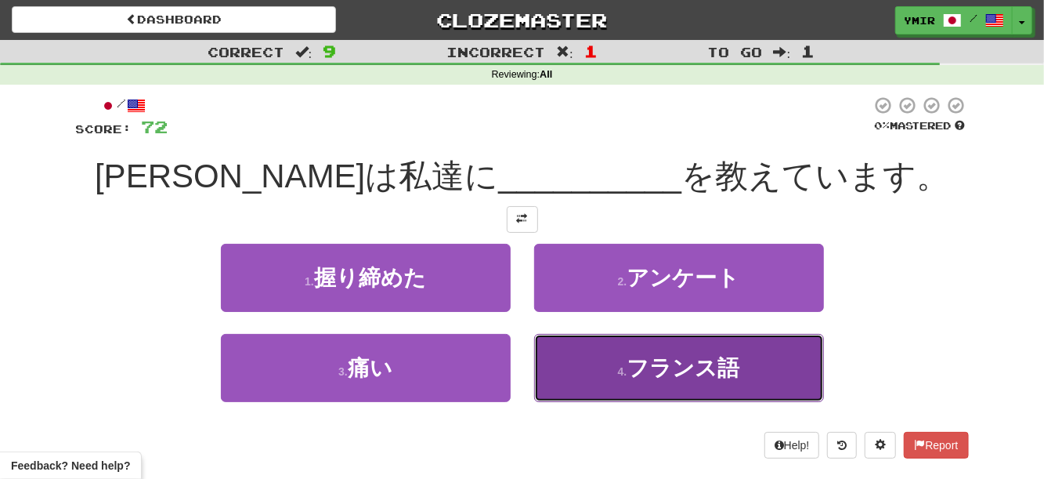
click at [564, 364] on button "4 . フランス語" at bounding box center [679, 368] width 290 height 68
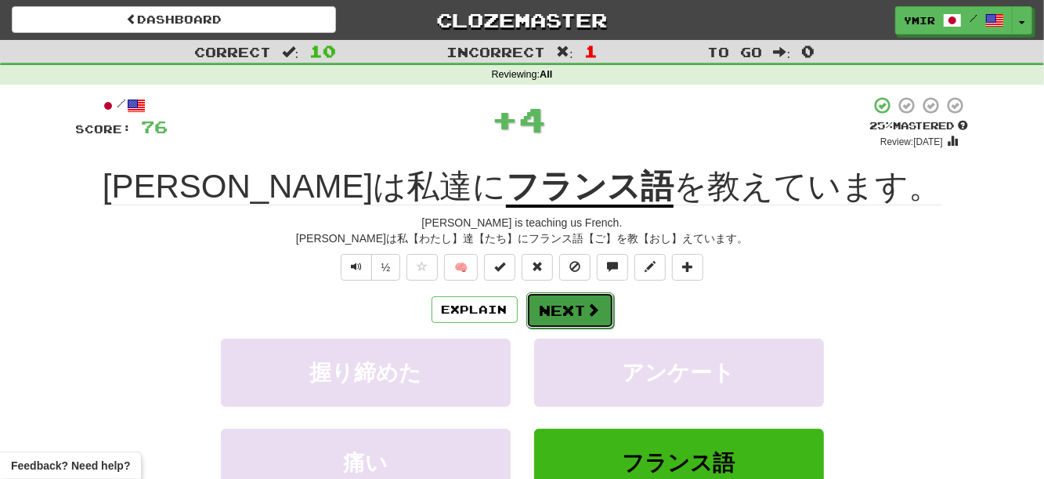
click at [555, 316] on button "Next" at bounding box center [570, 310] width 88 height 36
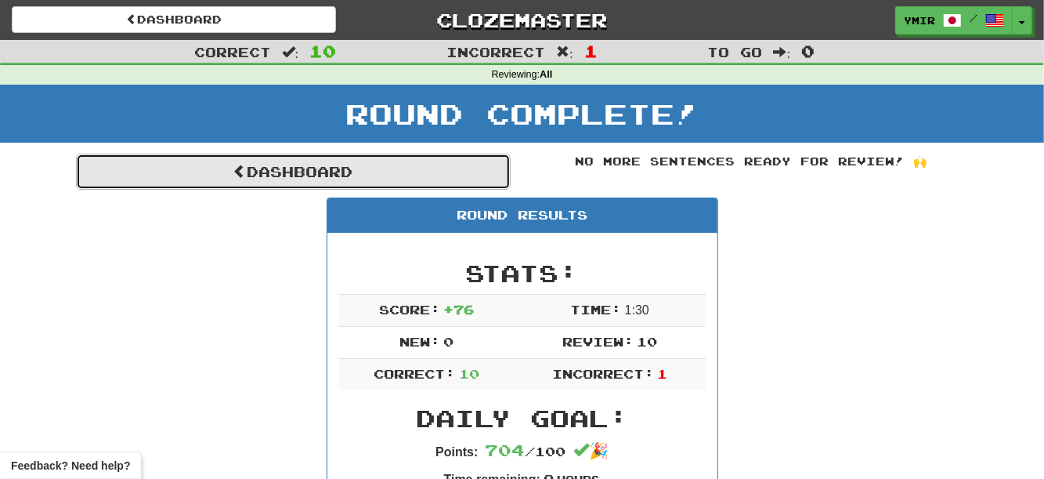
click at [459, 175] on link "Dashboard" at bounding box center [293, 172] width 435 height 36
